Goal: Ask a question

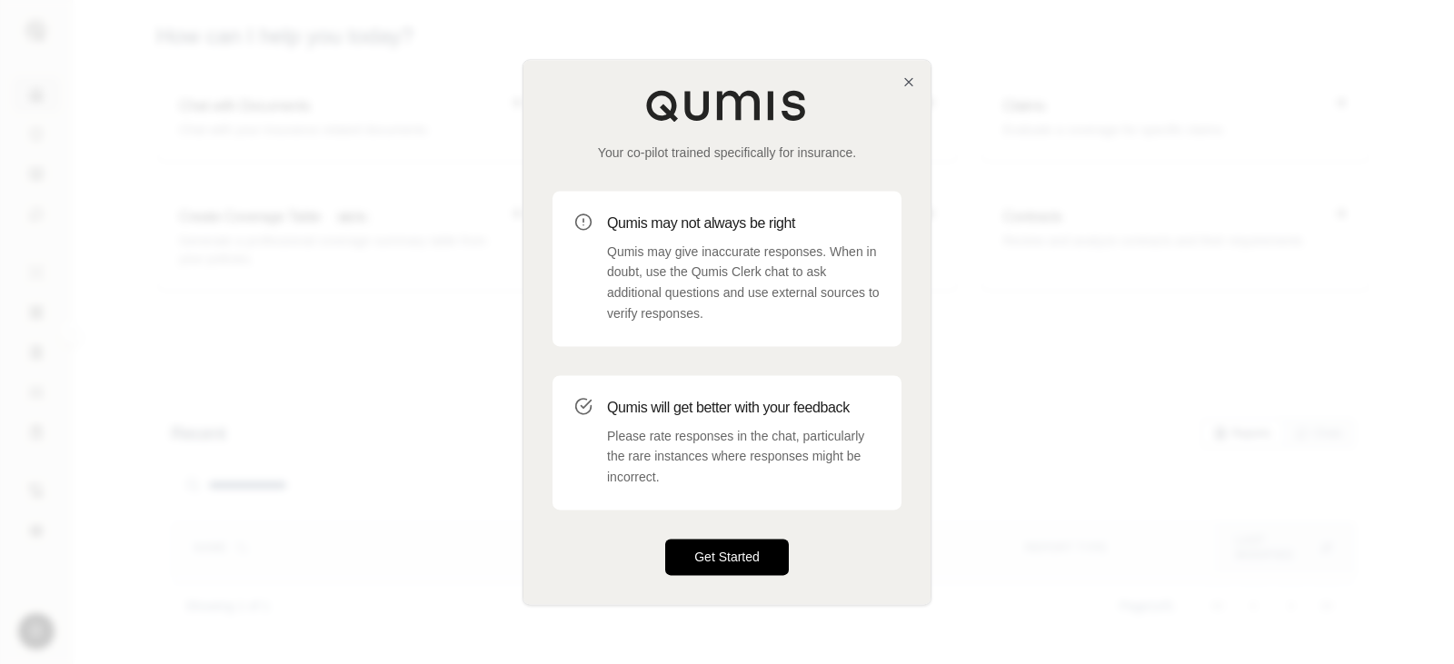
click at [753, 552] on button "Get Started" at bounding box center [727, 557] width 124 height 36
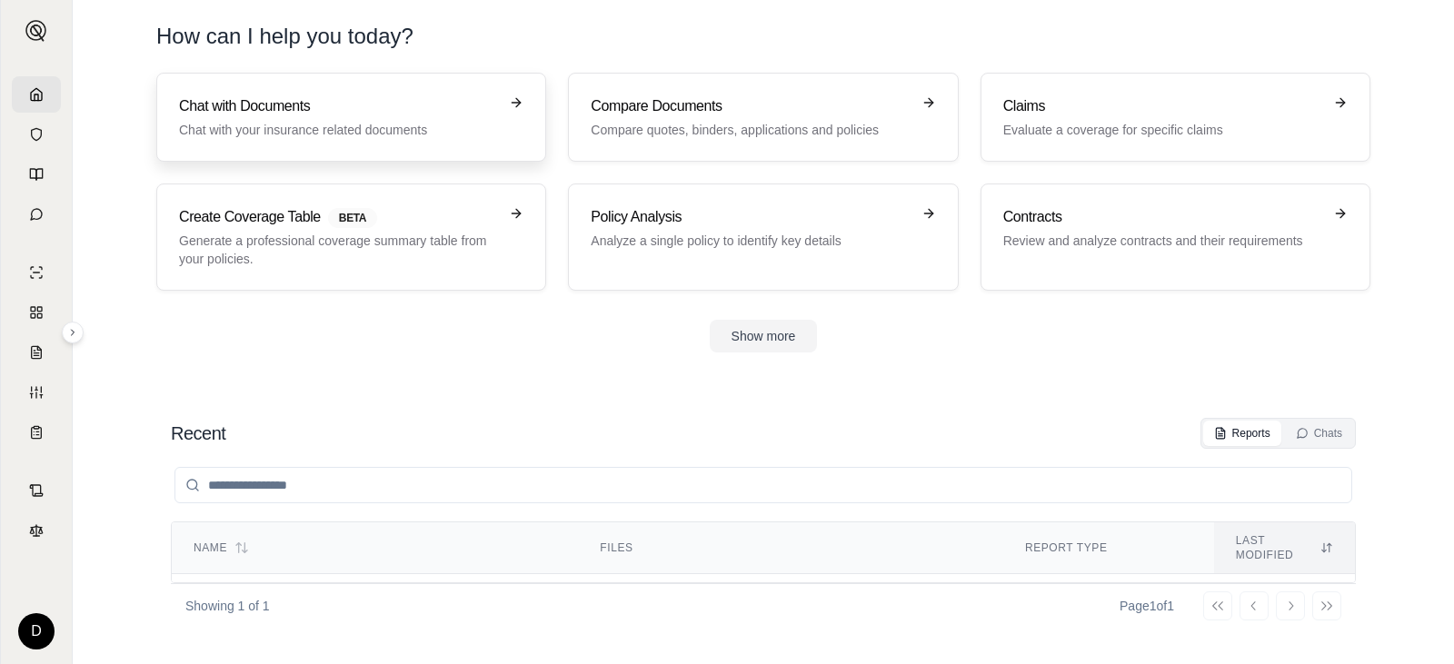
click at [446, 124] on p "Chat with your insurance related documents" at bounding box center [338, 130] width 319 height 18
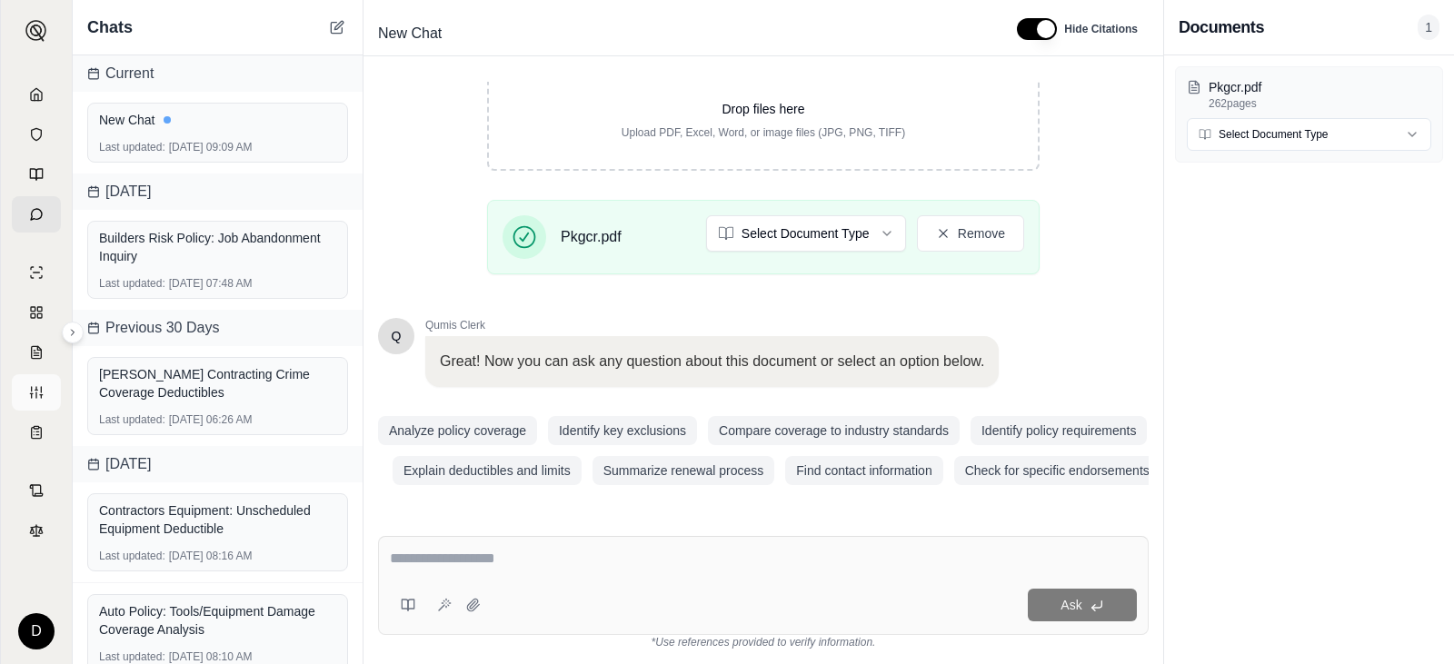
scroll to position [416, 0]
click at [508, 584] on div "Ask" at bounding box center [763, 585] width 771 height 99
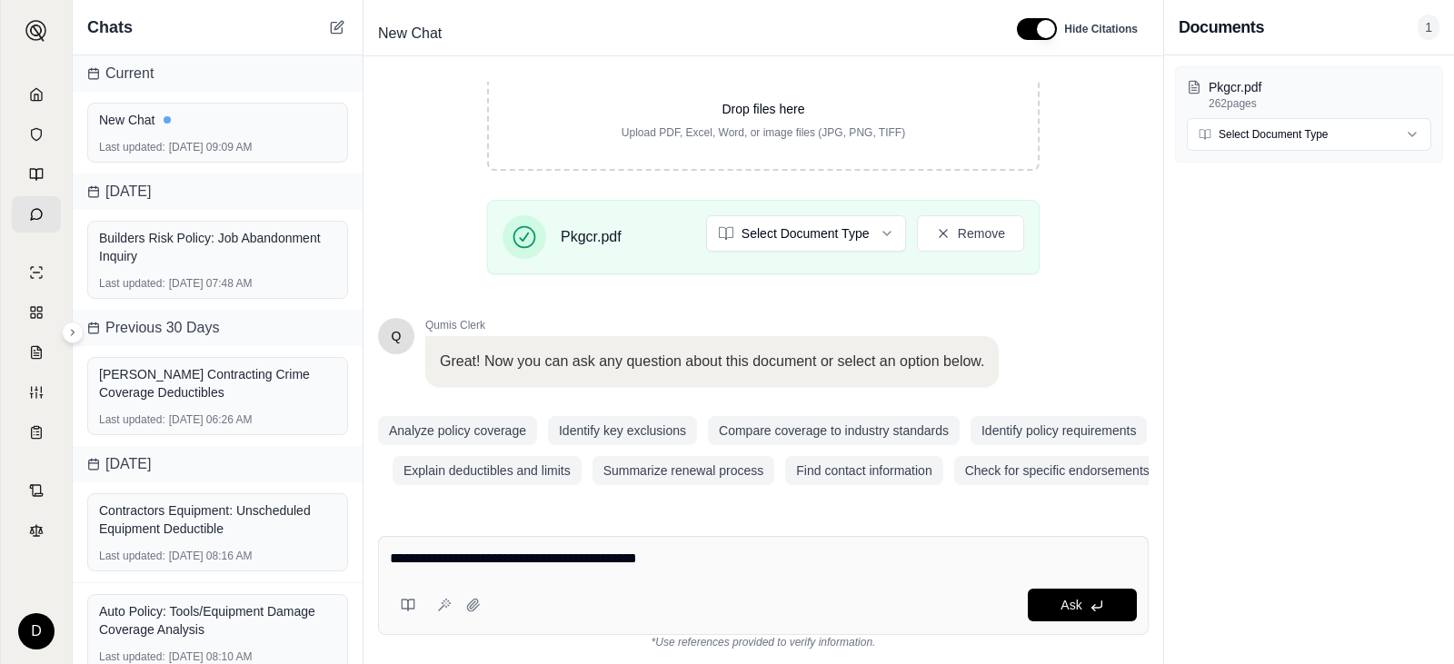
type textarea "**********"
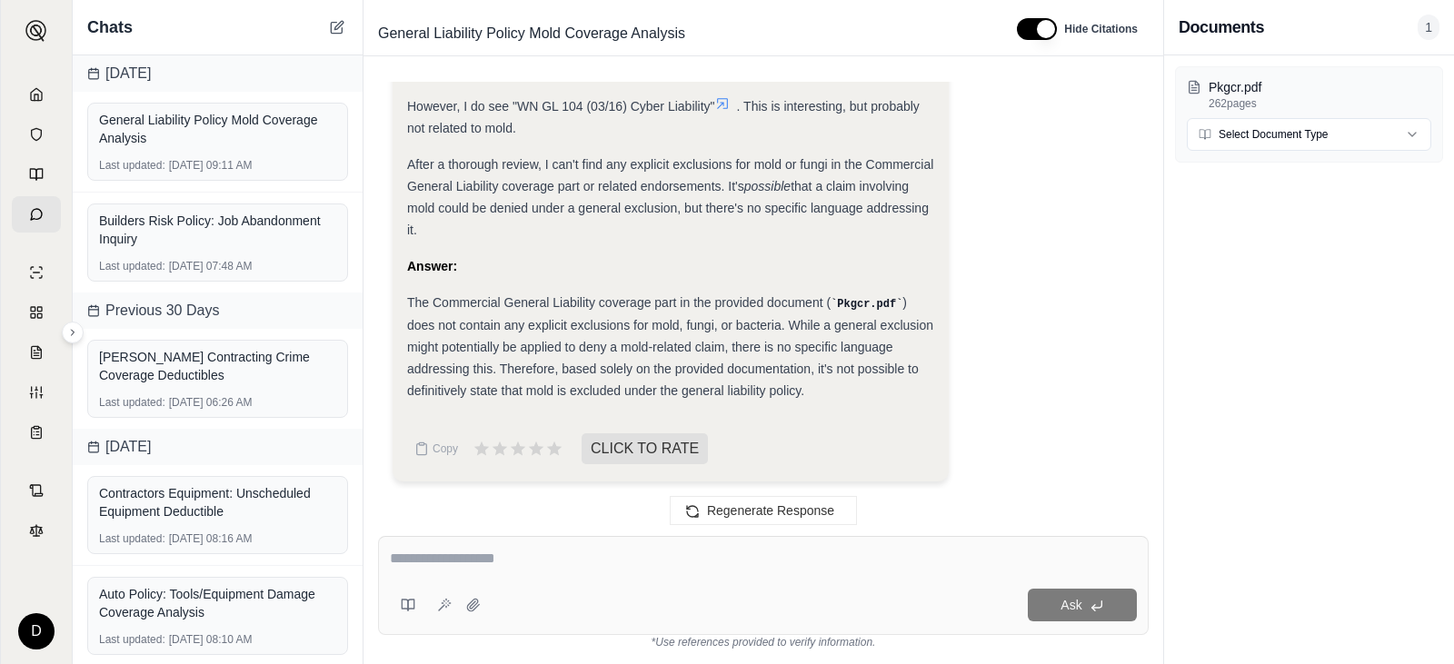
scroll to position [1547, 0]
click at [555, 562] on textarea at bounding box center [763, 559] width 747 height 22
type textarea "**********"
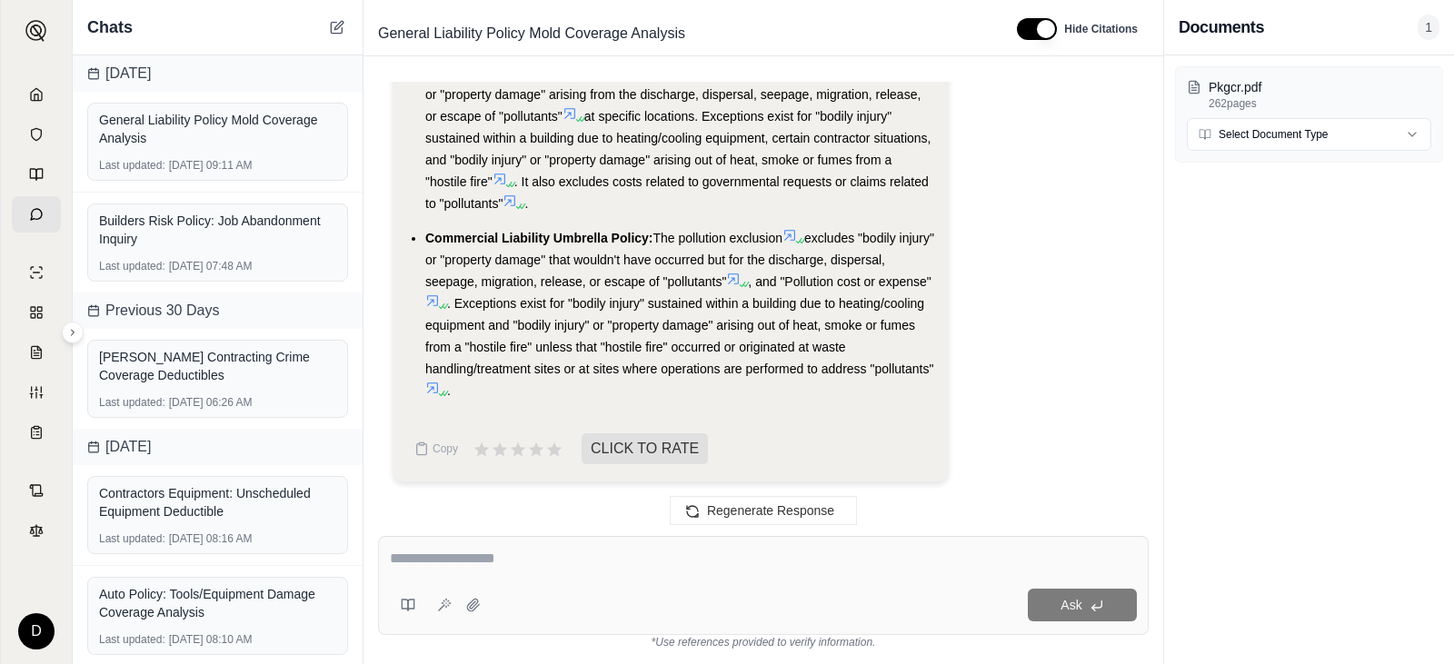
scroll to position [3547, 0]
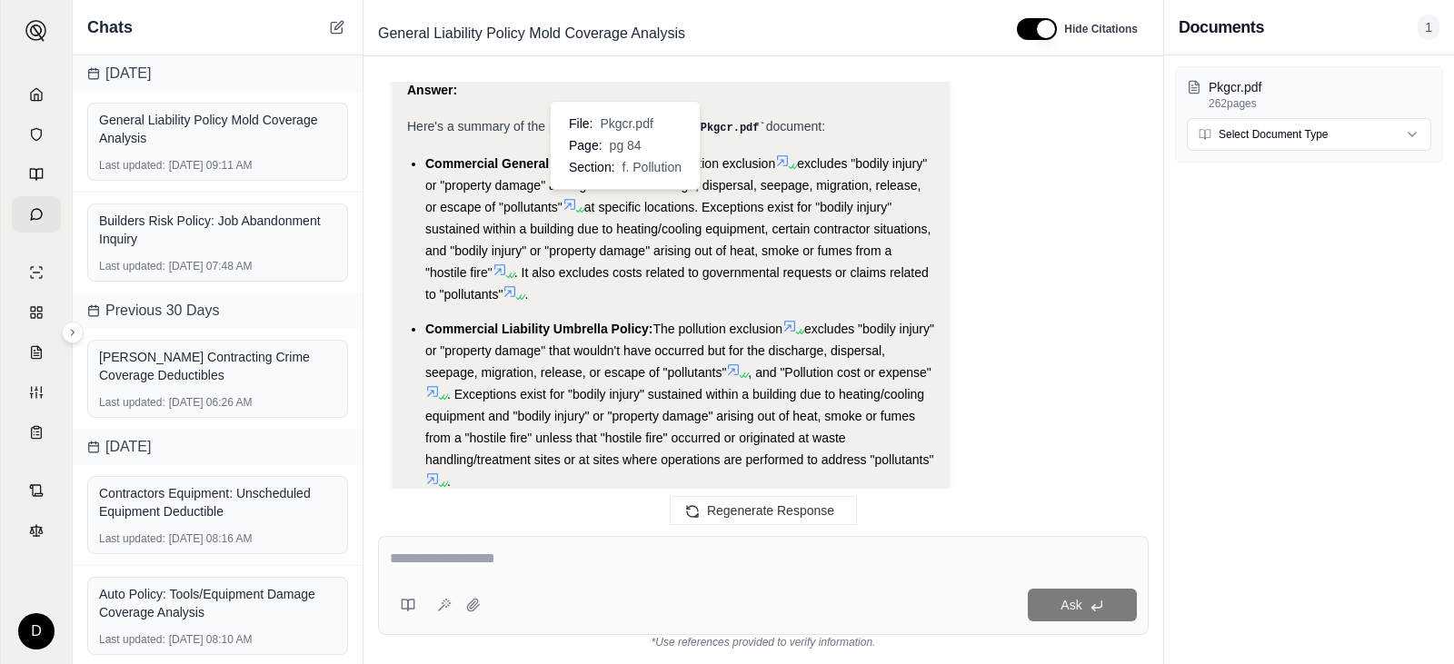
click at [575, 199] on icon at bounding box center [569, 204] width 11 height 11
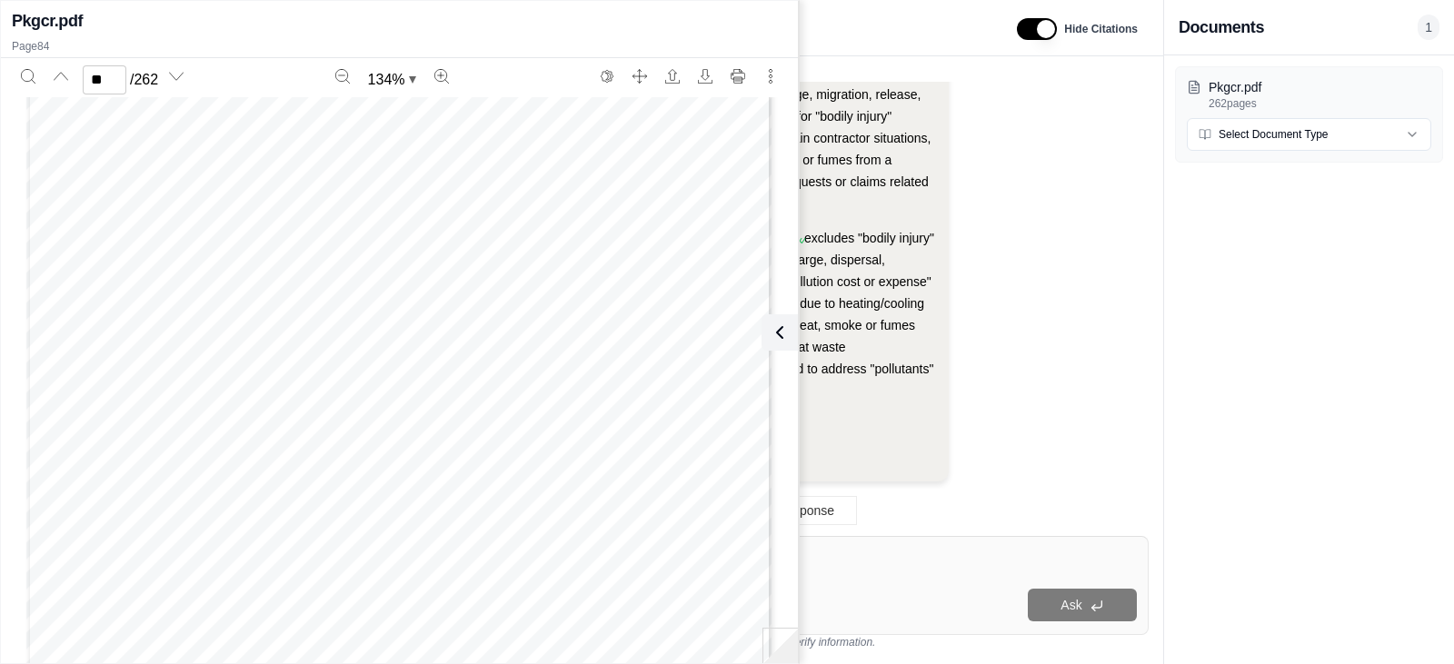
scroll to position [82309, 0]
click at [191, 78] on button "Next page" at bounding box center [176, 76] width 29 height 29
type input "**"
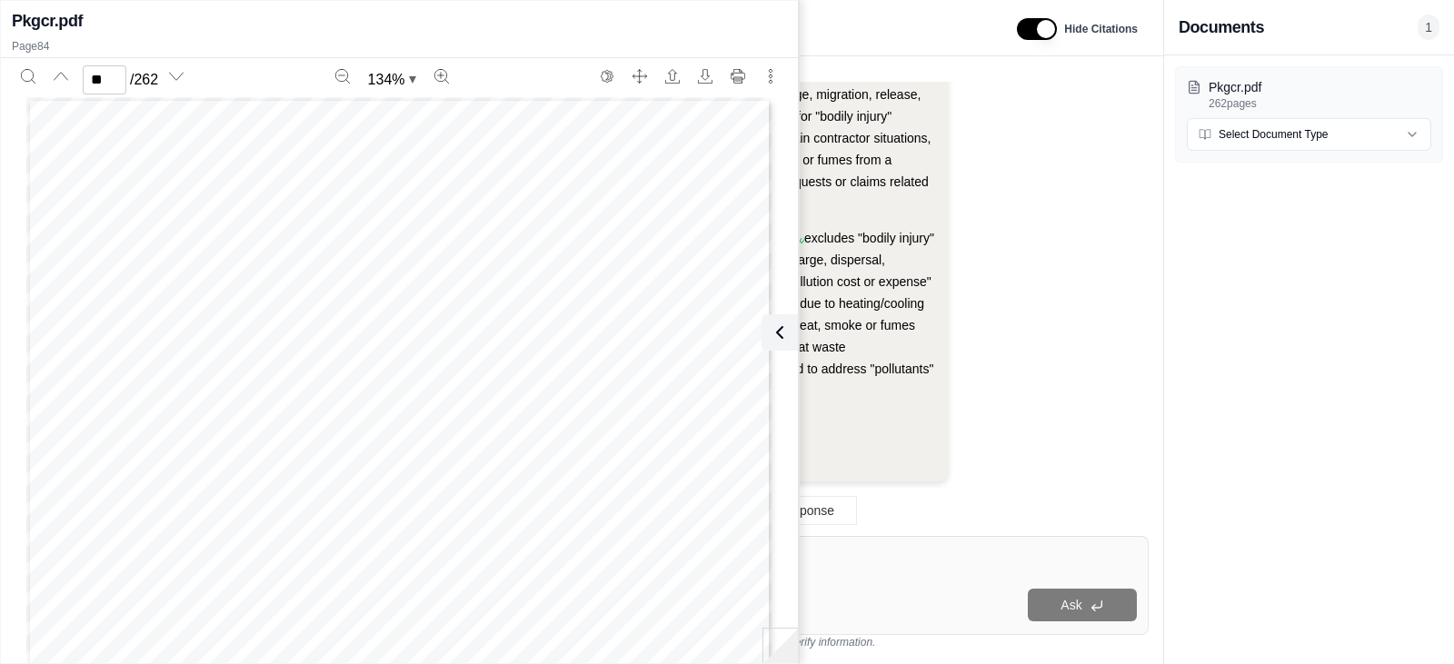
click at [786, 328] on icon at bounding box center [780, 333] width 22 height 22
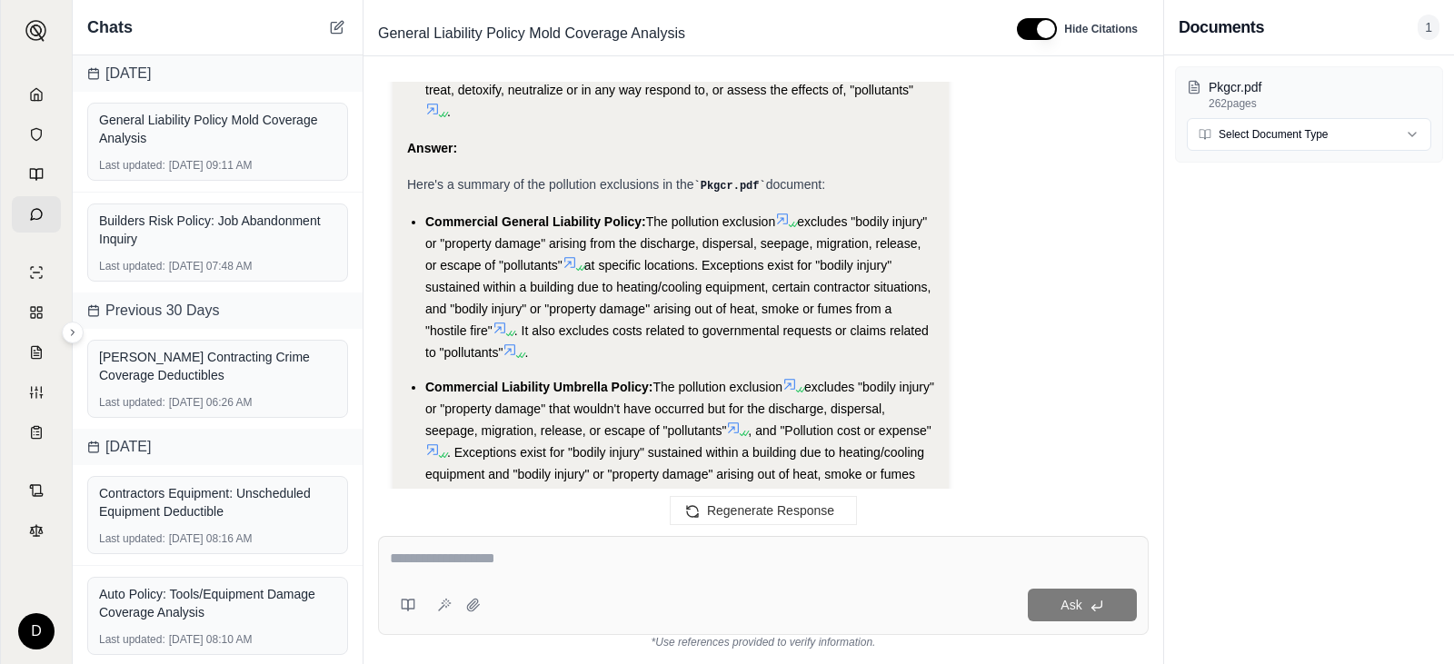
scroll to position [3456, 0]
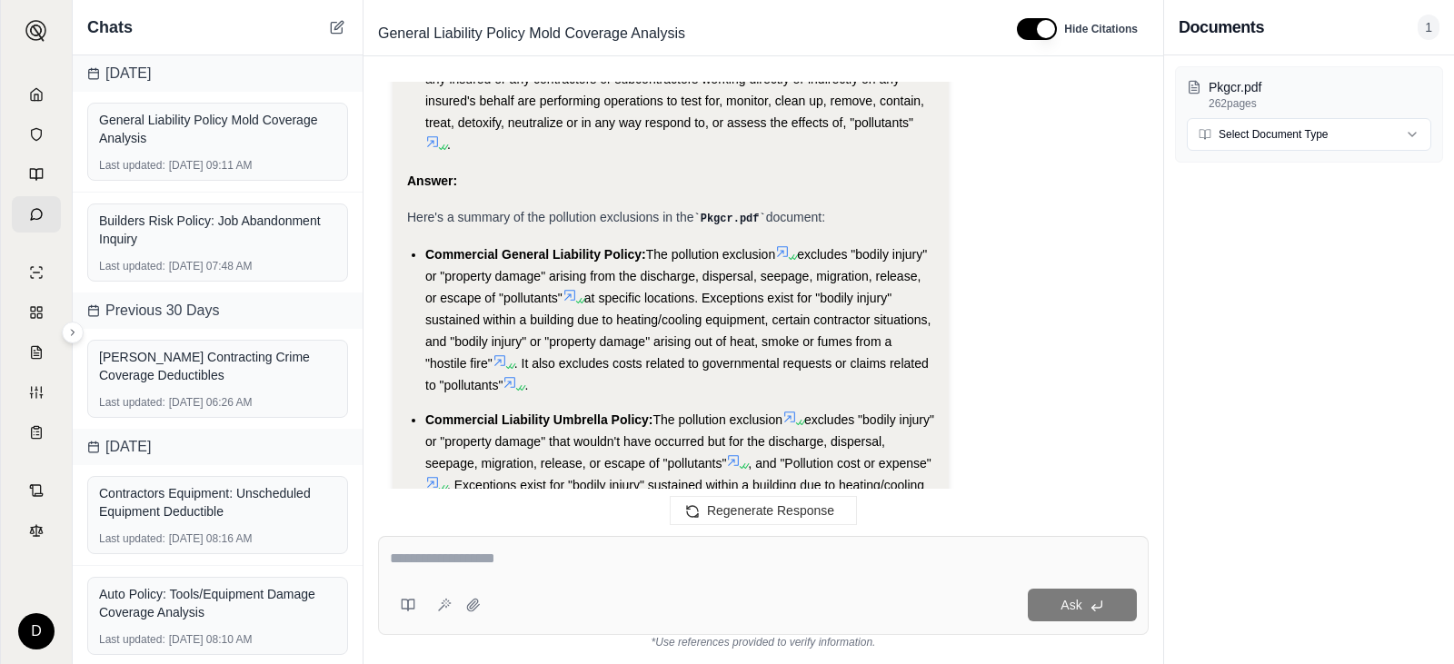
click at [524, 384] on icon at bounding box center [518, 388] width 11 height 11
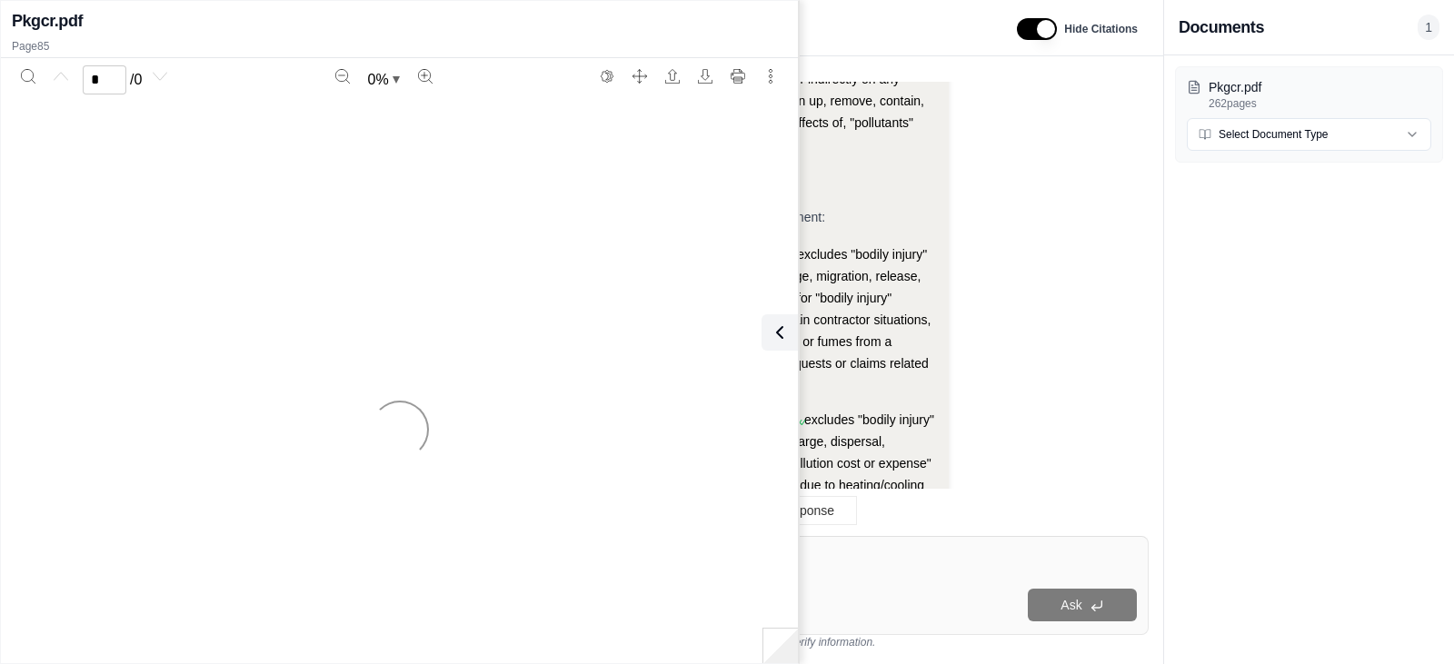
scroll to position [3638, 0]
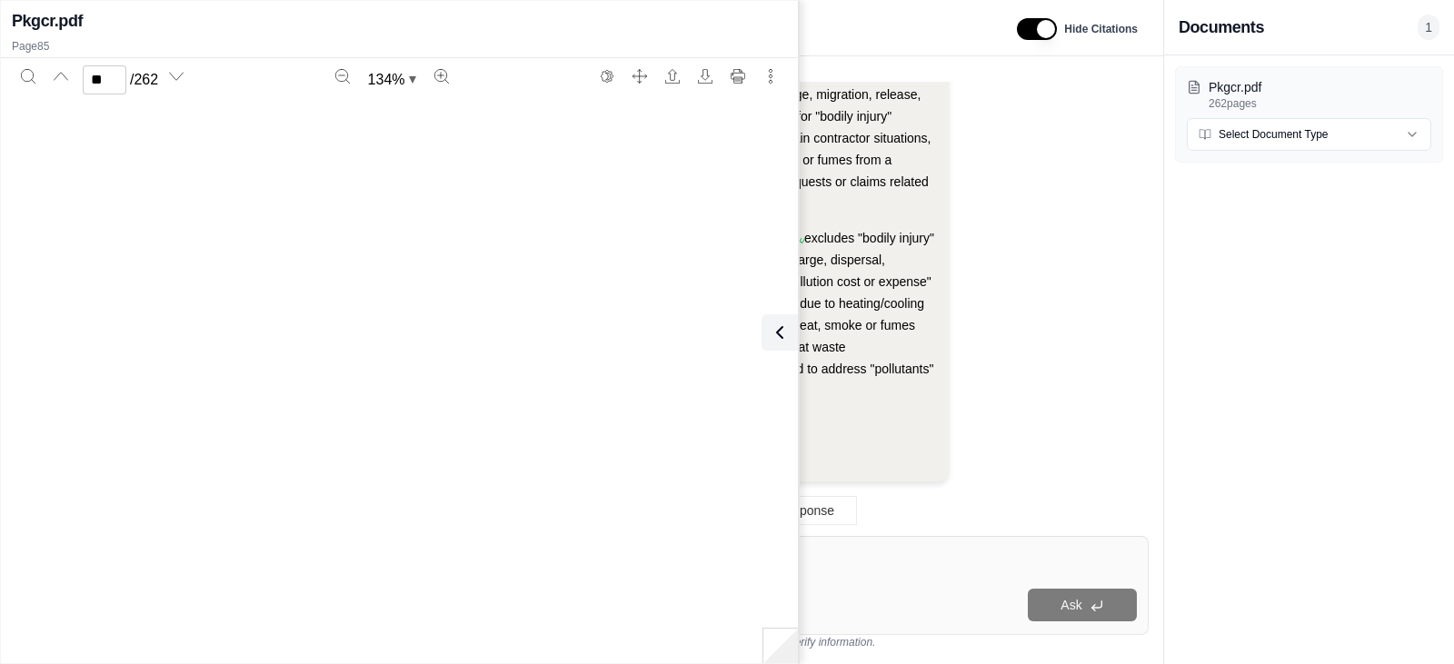
type input "**"
click at [776, 336] on icon at bounding box center [776, 333] width 22 height 22
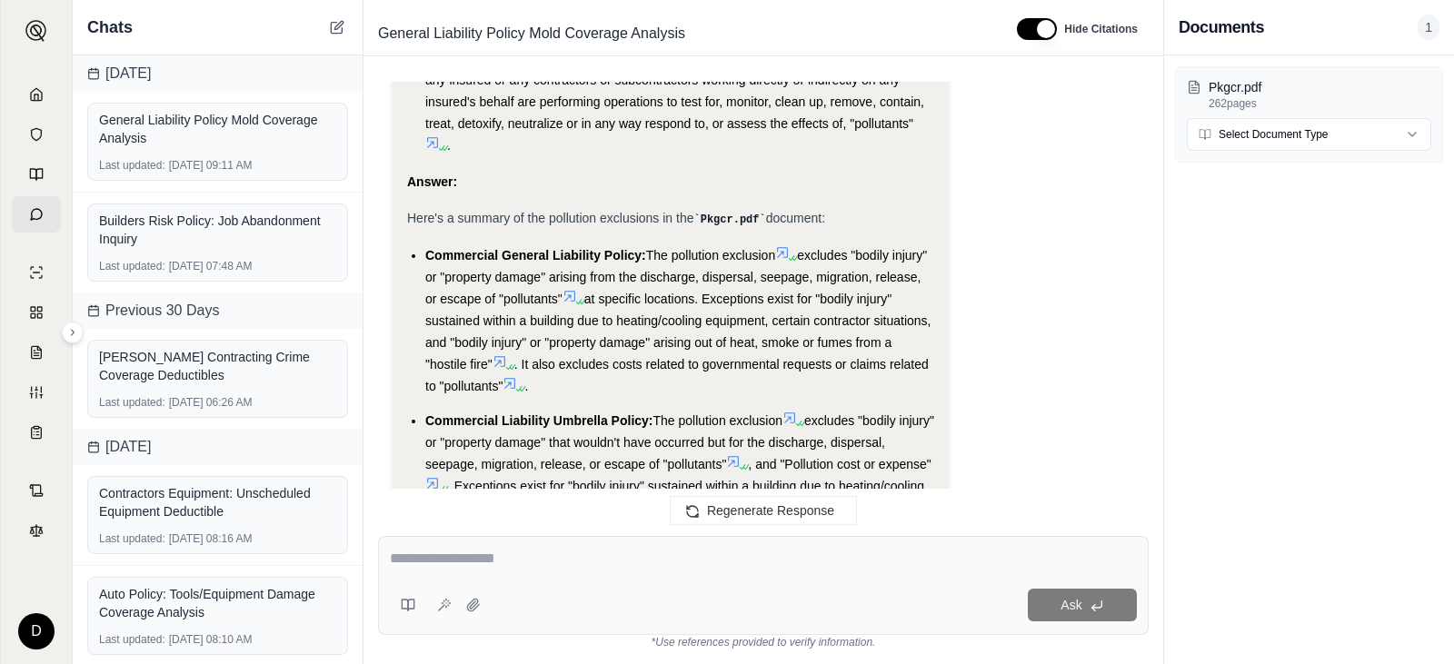
scroll to position [3456, 0]
drag, startPoint x: 950, startPoint y: 329, endPoint x: 956, endPoint y: 340, distance: 12.2
